Goal: Information Seeking & Learning: Learn about a topic

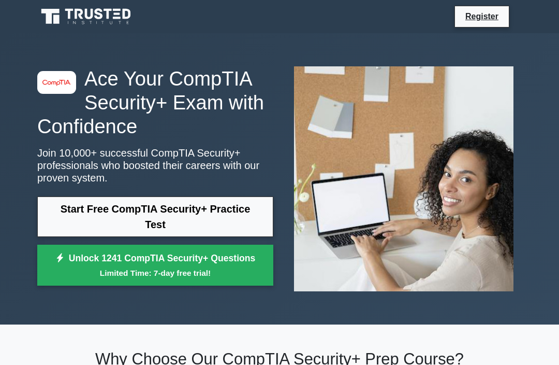
click at [229, 209] on link "Start Free CompTIA Security+ Practice Test" at bounding box center [155, 216] width 236 height 40
click at [167, 214] on link "Start Free CompTIA Security+ Practice Test" at bounding box center [155, 216] width 236 height 40
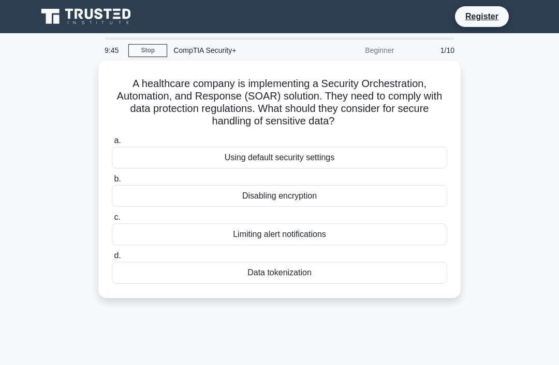
click at [399, 275] on div "Data tokenization" at bounding box center [280, 272] width 336 height 22
click at [112, 259] on input "d. Data tokenization" at bounding box center [112, 255] width 0 height 7
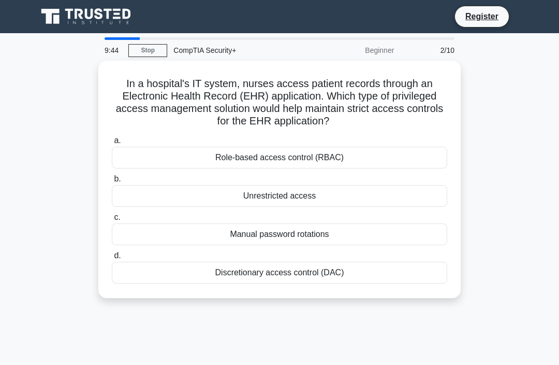
click at [393, 275] on div "Discretionary access control (DAC)" at bounding box center [280, 272] width 336 height 22
click at [112, 259] on input "d. Discretionary access control (DAC)" at bounding box center [112, 255] width 0 height 7
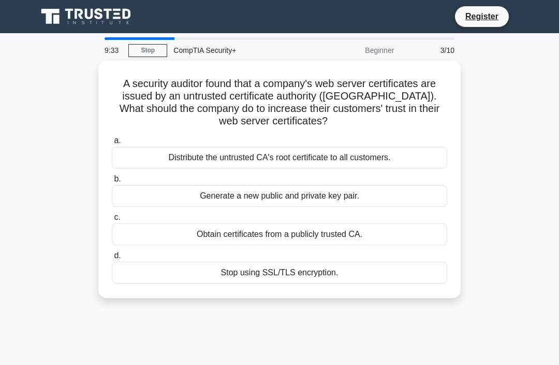
click at [154, 44] on link "Stop" at bounding box center [147, 50] width 39 height 13
